Goal: Task Accomplishment & Management: Manage account settings

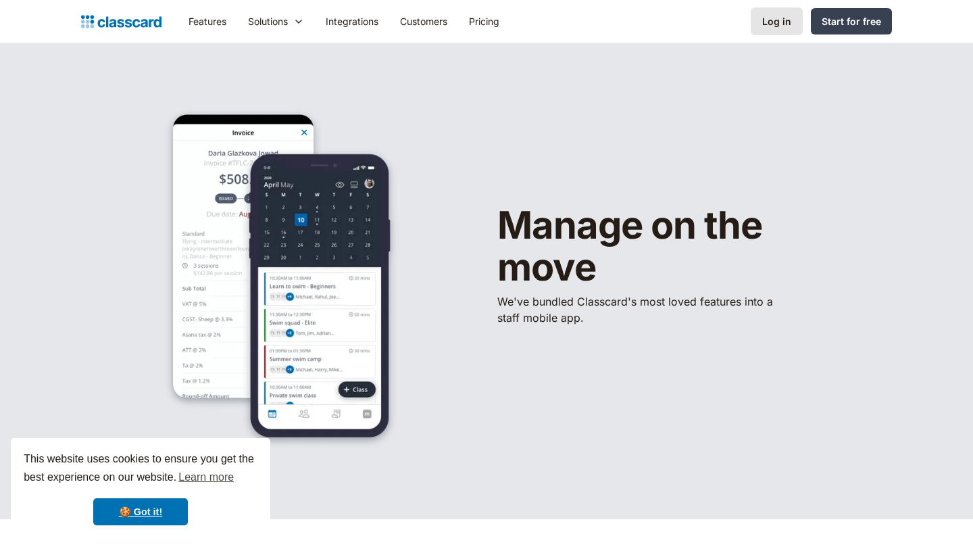
click at [778, 28] on div "Log in" at bounding box center [776, 21] width 29 height 14
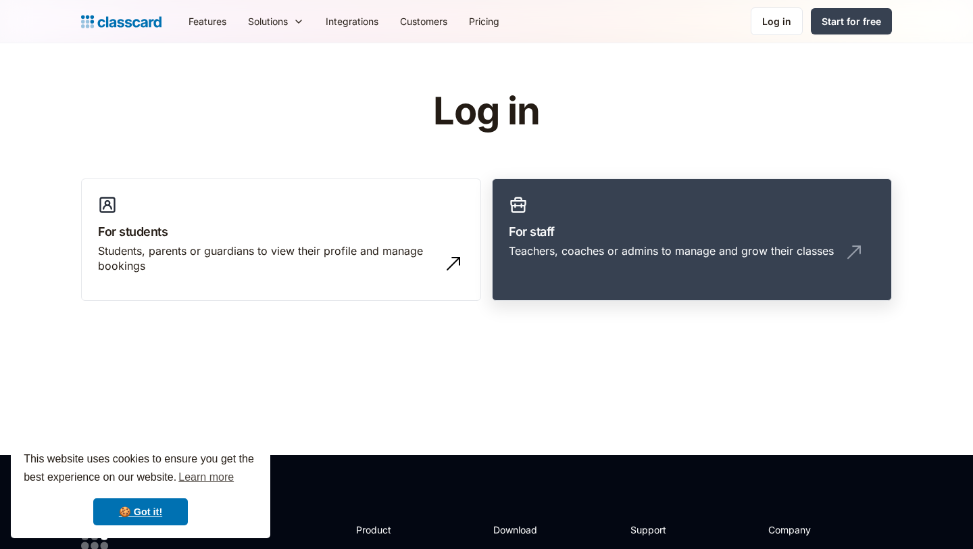
click at [643, 268] on div "Teachers, coaches or admins to manage and grow their classes" at bounding box center [692, 256] width 366 height 26
